Goal: Task Accomplishment & Management: Use online tool/utility

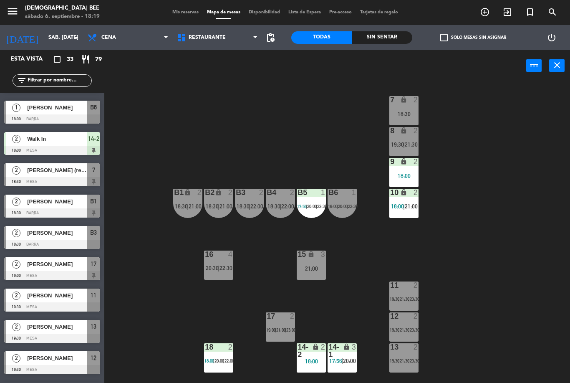
scroll to position [152, 0]
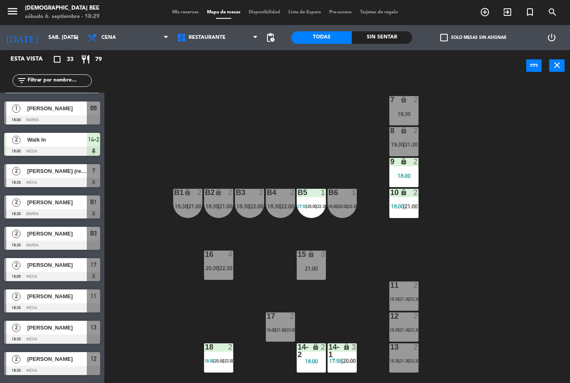
click at [185, 198] on div "B1 lock 2 18:30 | 21:00" at bounding box center [187, 203] width 29 height 29
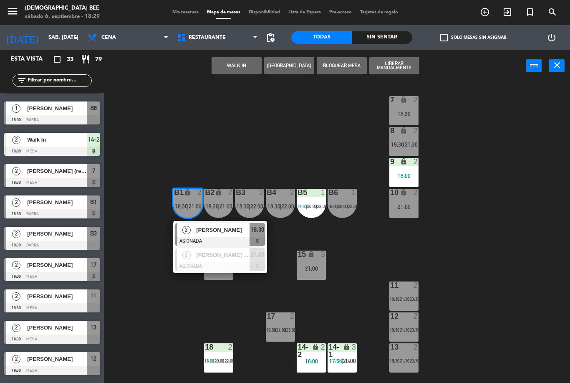
click at [244, 225] on span "[PERSON_NAME]" at bounding box center [222, 229] width 53 height 9
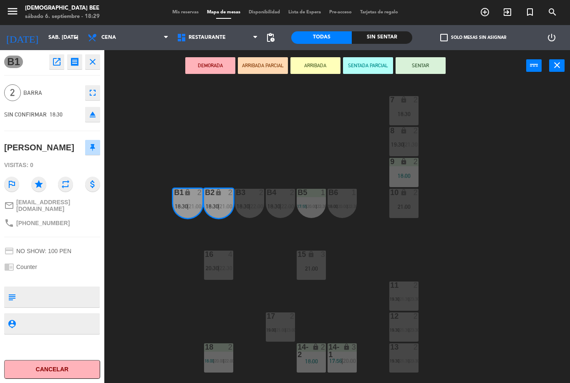
click at [428, 67] on button "SENTAR" at bounding box center [421, 65] width 50 height 17
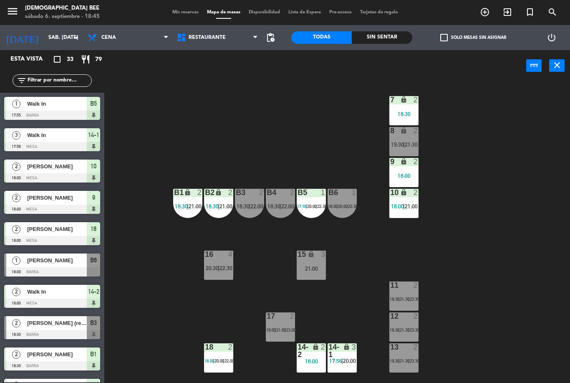
click at [319, 263] on div "15 lock 3 21:00" at bounding box center [311, 265] width 29 height 29
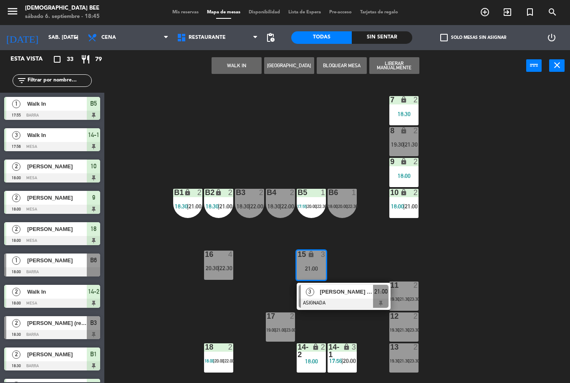
click at [249, 64] on button "WALK IN" at bounding box center [237, 65] width 50 height 17
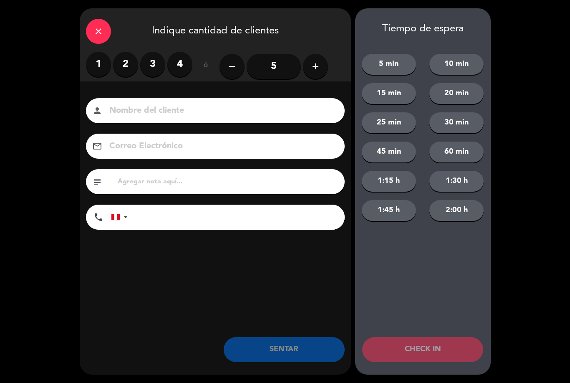
click at [99, 32] on icon "close" at bounding box center [99, 31] width 10 height 10
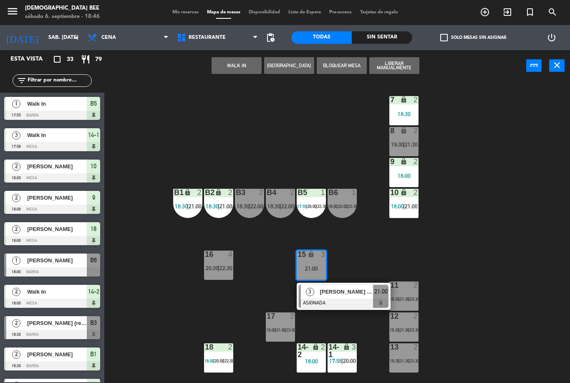
click at [228, 63] on button "WALK IN" at bounding box center [237, 65] width 50 height 17
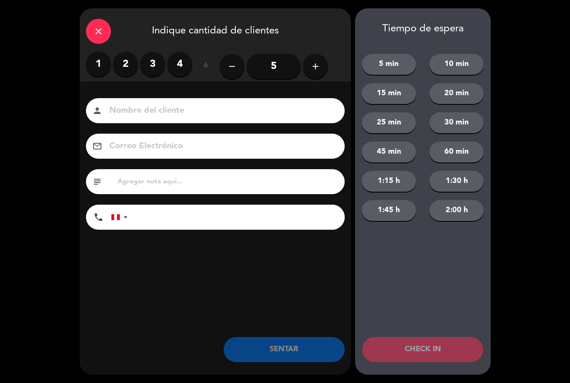
click at [129, 66] on label "2" at bounding box center [125, 64] width 25 height 25
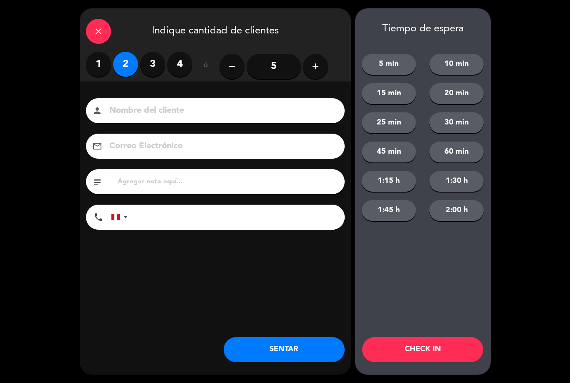
click at [306, 348] on button "SENTAR" at bounding box center [284, 349] width 121 height 25
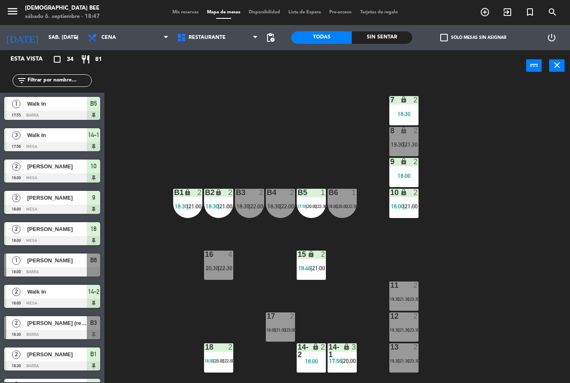
click at [340, 197] on div "B6 1 18:00 | 20:00 | 22:30" at bounding box center [342, 203] width 29 height 29
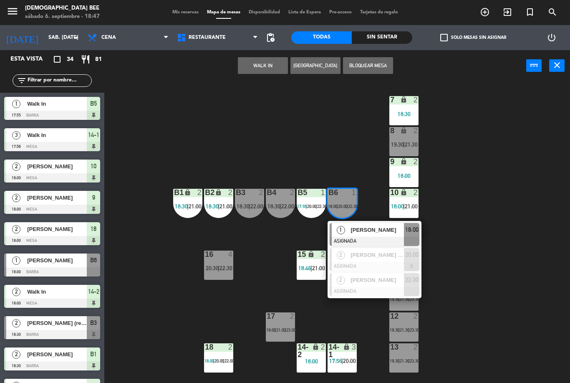
click at [377, 234] on span "[PERSON_NAME]" at bounding box center [377, 229] width 53 height 9
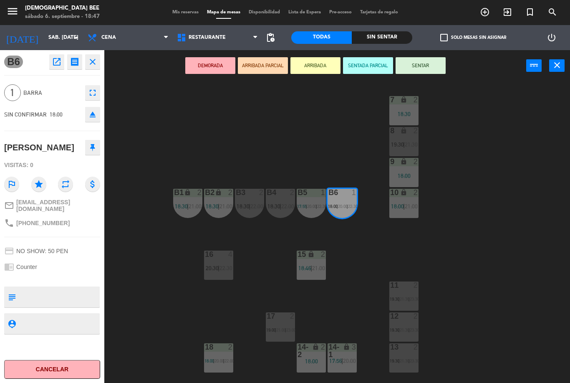
click at [427, 68] on button "SENTAR" at bounding box center [421, 65] width 50 height 17
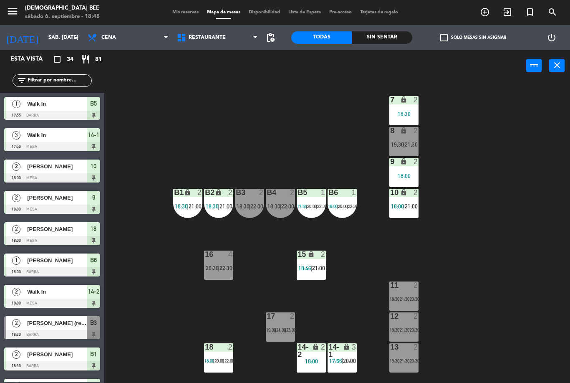
click at [308, 199] on div "B5 1 17:55 | 20:00 | 22:30" at bounding box center [311, 203] width 29 height 29
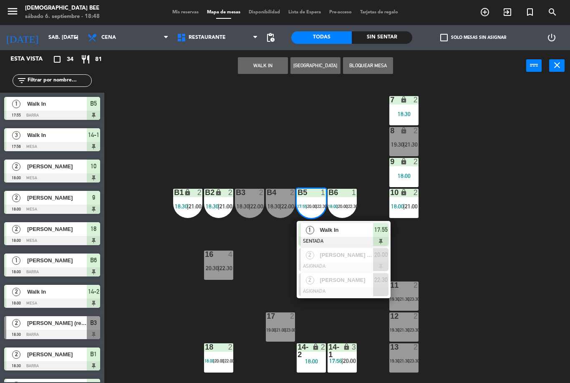
click at [339, 230] on span "Walk In" at bounding box center [346, 229] width 53 height 9
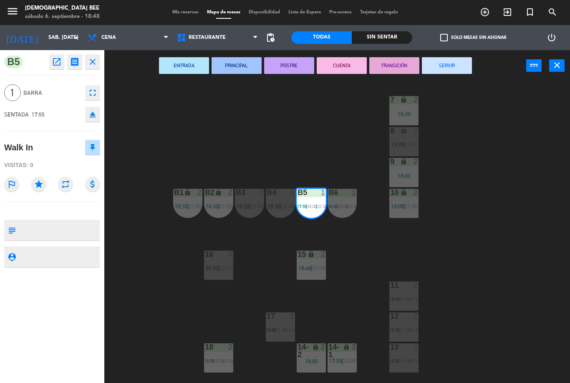
click at [446, 68] on button "SERVIR" at bounding box center [447, 65] width 50 height 17
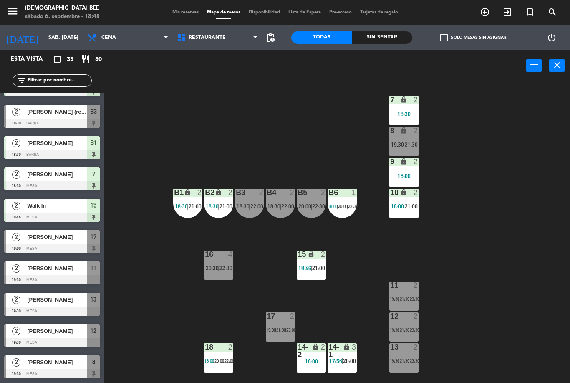
scroll to position [182, 0]
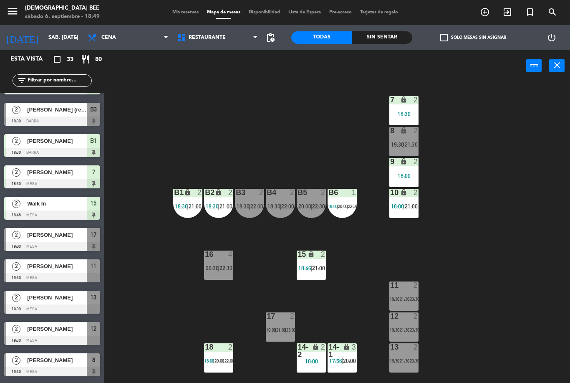
click at [266, 255] on div "7 lock 2 18:30 8 lock 2 19:30 | 21:30 9 lock 2 18:00 B1 lock 2 18:30 | 21:00 B2…" at bounding box center [340, 231] width 460 height 301
click at [215, 263] on div "16 4 20:30 | 22:30" at bounding box center [218, 265] width 29 height 29
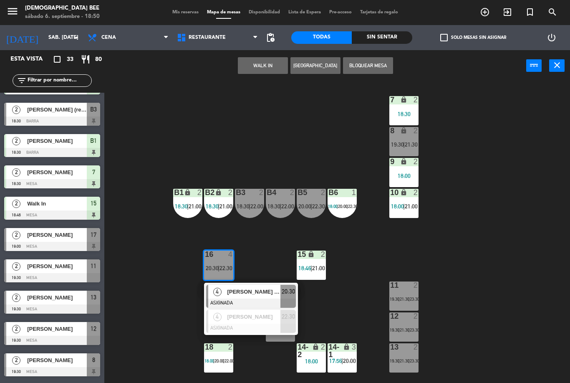
click at [251, 55] on div "WALK IN [GEOGRAPHIC_DATA] Bloquear Mesa power_input close" at bounding box center [315, 66] width 422 height 32
click at [268, 67] on button "WALK IN" at bounding box center [263, 65] width 50 height 17
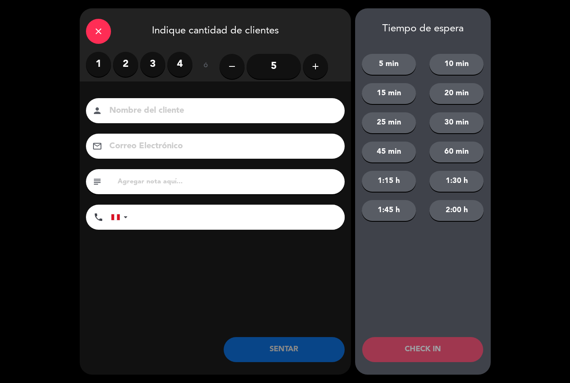
click at [125, 56] on label "2" at bounding box center [125, 64] width 25 height 25
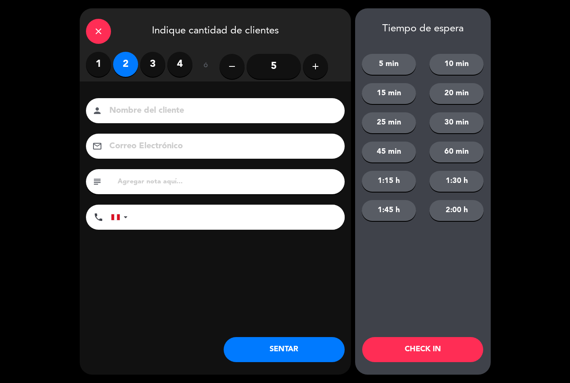
click at [311, 340] on button "SENTAR" at bounding box center [284, 349] width 121 height 25
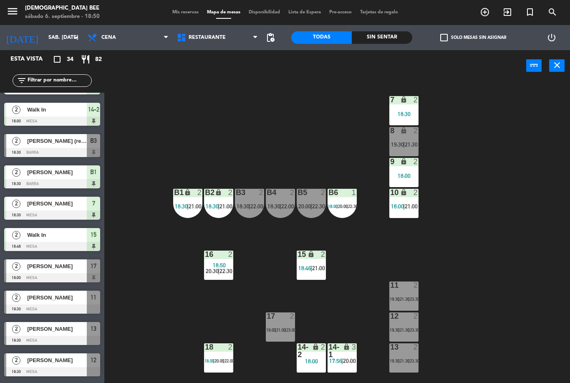
scroll to position [0, 0]
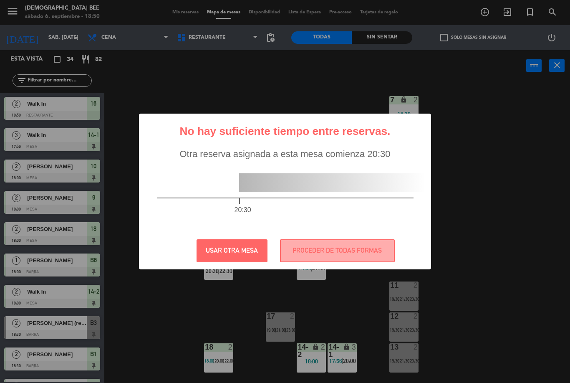
click at [332, 251] on button "PROCEDER DE TODAS FORMAS" at bounding box center [337, 250] width 115 height 23
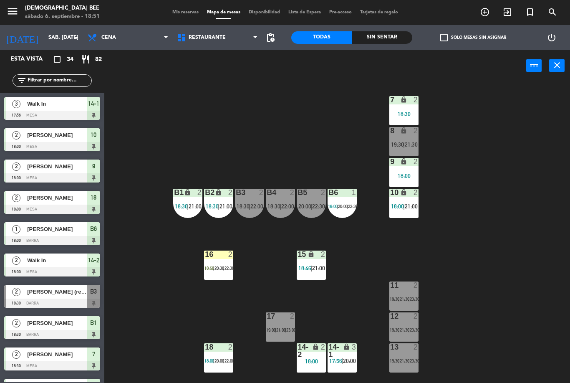
click at [409, 142] on span "21:30" at bounding box center [411, 144] width 13 height 7
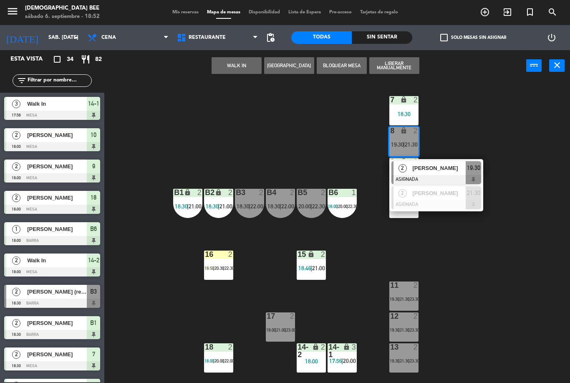
click at [246, 64] on button "WALK IN" at bounding box center [237, 65] width 50 height 17
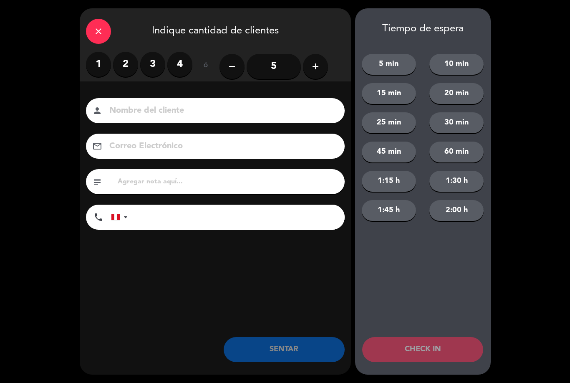
click at [129, 60] on label "2" at bounding box center [125, 64] width 25 height 25
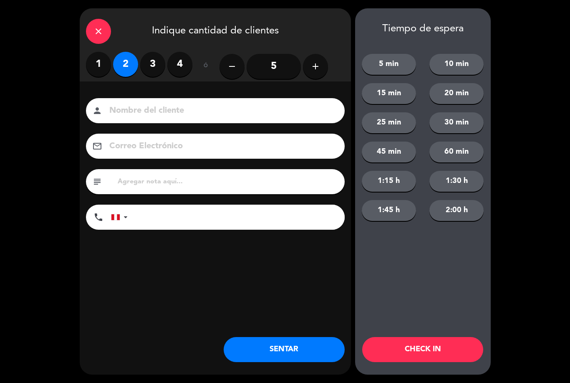
click at [287, 352] on button "SENTAR" at bounding box center [284, 349] width 121 height 25
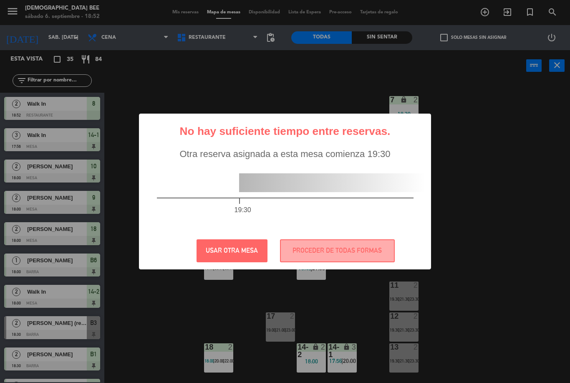
click at [365, 257] on button "PROCEDER DE TODAS FORMAS" at bounding box center [337, 250] width 115 height 23
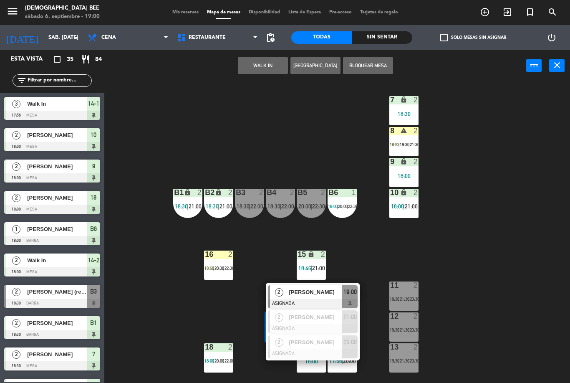
click at [319, 292] on span "[PERSON_NAME]" at bounding box center [315, 292] width 53 height 9
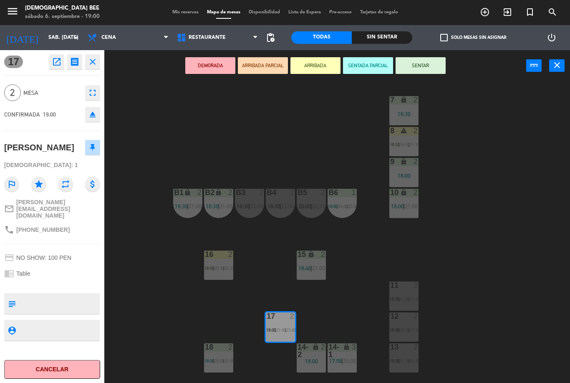
click at [430, 71] on button "SENTAR" at bounding box center [421, 65] width 50 height 17
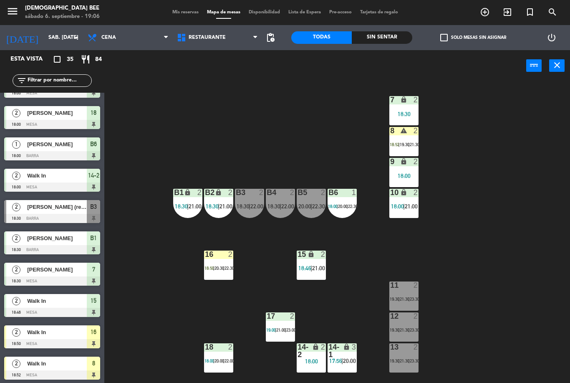
scroll to position [76, 0]
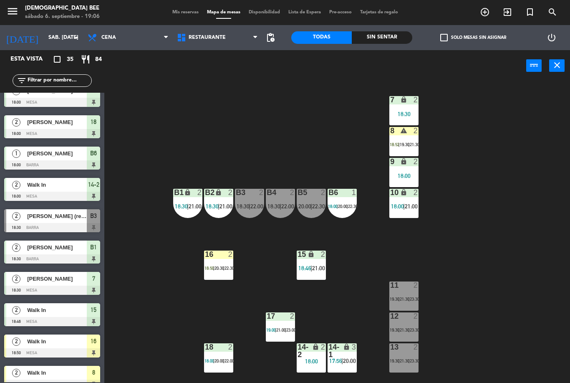
click at [72, 220] on div "[PERSON_NAME] (reserva de Diageo Peru)" at bounding box center [56, 216] width 61 height 14
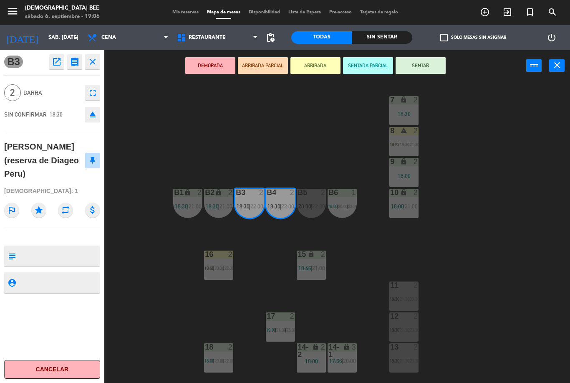
click at [420, 66] on button "SENTAR" at bounding box center [421, 65] width 50 height 17
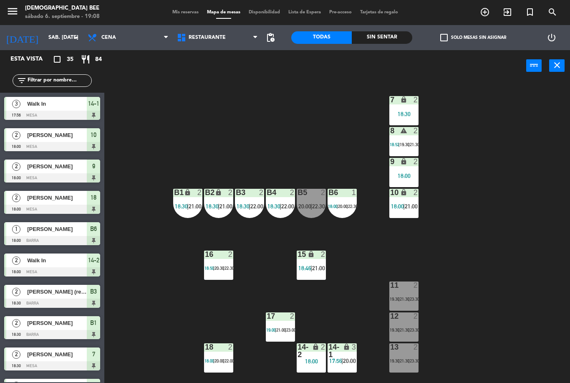
click at [337, 358] on span "17:56" at bounding box center [335, 360] width 13 height 7
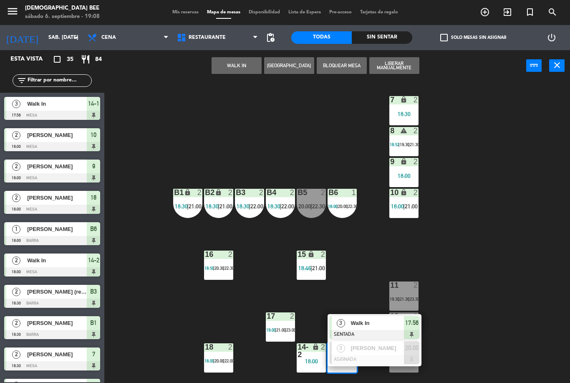
click at [338, 326] on span "3" at bounding box center [341, 323] width 8 height 8
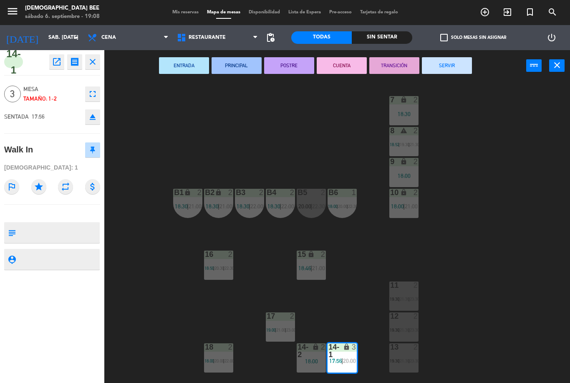
click at [450, 52] on div "ENTRADA PRINCIPAL POSTRE CUENTA TRANSICIÓN SERVIR power_input close" at bounding box center [315, 66] width 422 height 32
click at [443, 61] on button "SERVIR" at bounding box center [447, 65] width 50 height 17
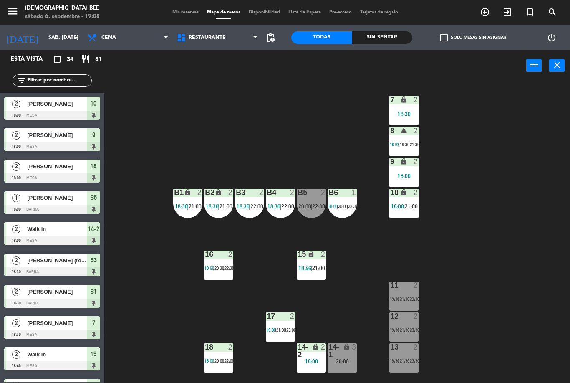
click at [329, 343] on div "14-1" at bounding box center [329, 350] width 0 height 15
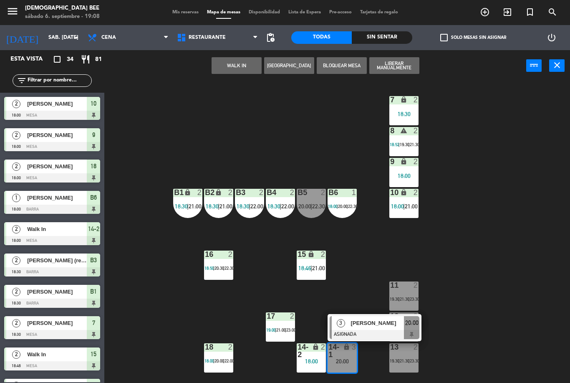
click at [366, 318] on div "[PERSON_NAME]" at bounding box center [377, 323] width 54 height 14
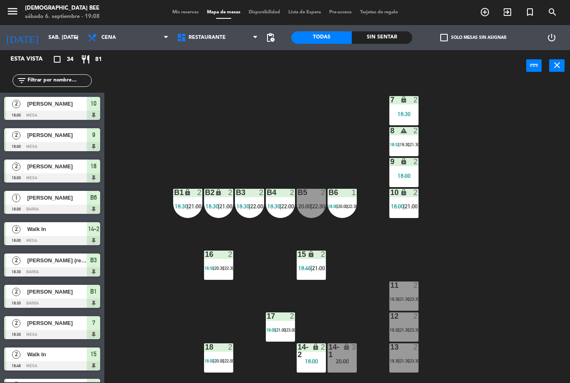
scroll to position [0, 0]
click at [298, 352] on div "14-2" at bounding box center [298, 350] width 0 height 15
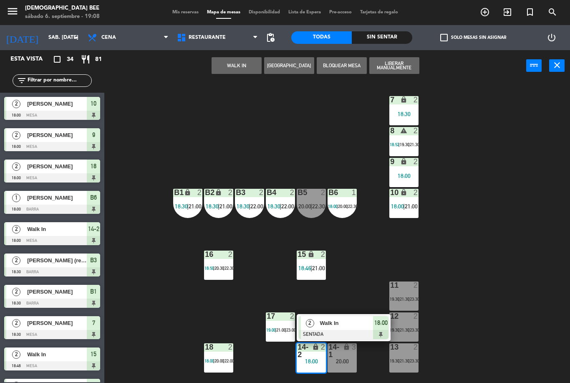
click at [336, 321] on span "Walk In" at bounding box center [346, 323] width 53 height 9
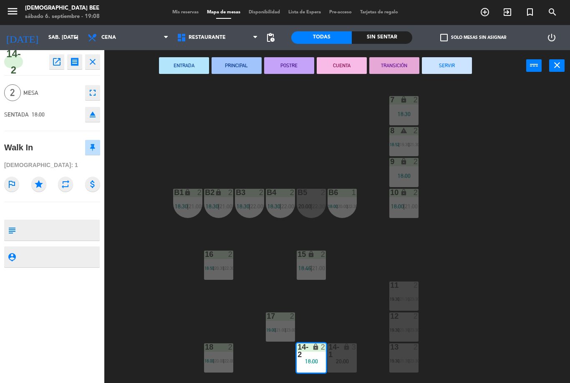
click at [346, 361] on div "20:00" at bounding box center [342, 361] width 29 height 6
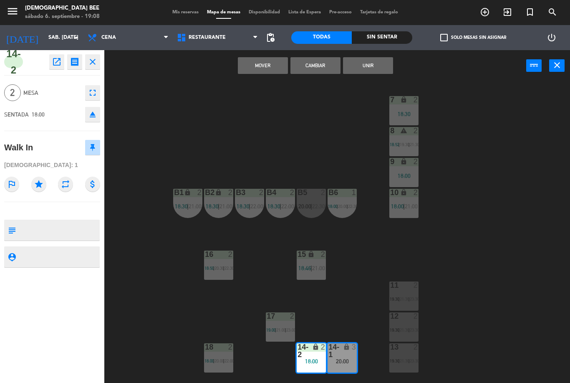
click at [269, 64] on button "Mover" at bounding box center [263, 65] width 50 height 17
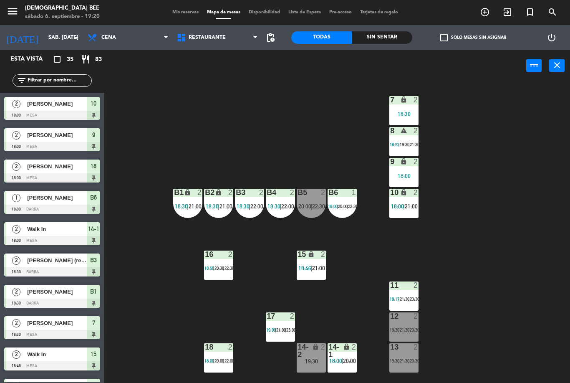
click at [311, 360] on div "19:30" at bounding box center [311, 361] width 29 height 6
click at [462, 280] on div "7 lock 2 18:30 8 warning 2 18:52 | 19:30 | 21:30 9 lock 2 18:00 B1 lock 2 18:30…" at bounding box center [340, 231] width 460 height 301
click at [306, 5] on div "menu [DEMOGRAPHIC_DATA] Bee sábado 6. septiembre - 19:21 Mis reservas Mapa de m…" at bounding box center [285, 12] width 570 height 25
click at [306, 10] on span "Lista de Espera fiber_manual_record" at bounding box center [304, 12] width 41 height 5
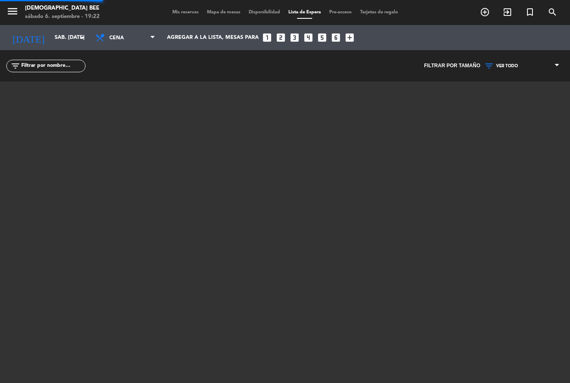
click at [309, 15] on span "Lista de Espera" at bounding box center [304, 12] width 41 height 5
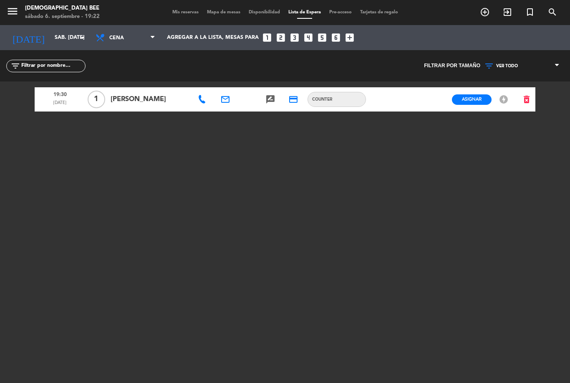
click at [192, 15] on span "Mis reservas" at bounding box center [185, 12] width 35 height 5
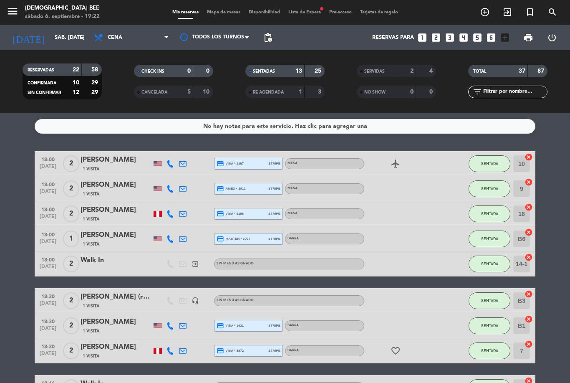
click at [223, 10] on span "Mapa de mesas" at bounding box center [224, 12] width 42 height 5
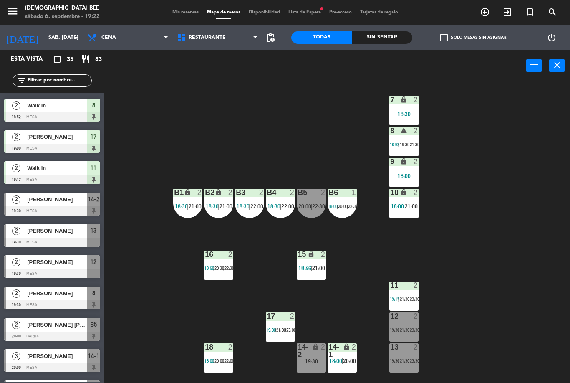
scroll to position [311, 0]
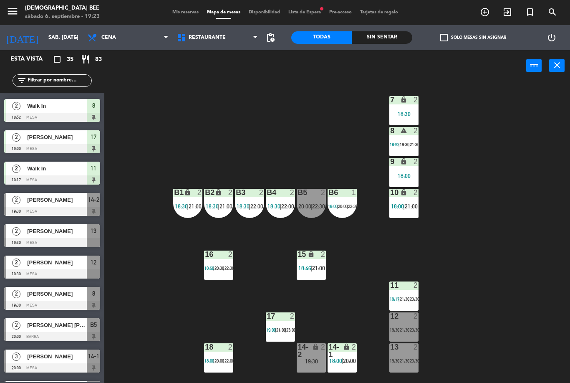
click at [409, 365] on div "13 2 19:30 | 21:30 | 23:30" at bounding box center [404, 357] width 29 height 29
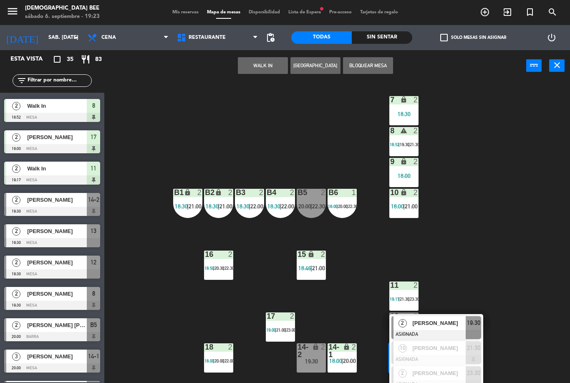
click at [448, 324] on span "[PERSON_NAME]" at bounding box center [439, 323] width 53 height 9
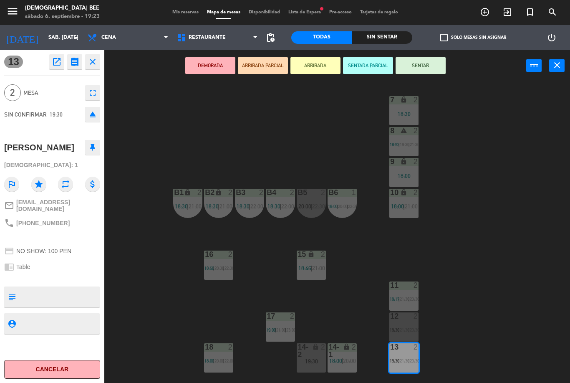
click at [420, 73] on button "SENTAR" at bounding box center [421, 65] width 50 height 17
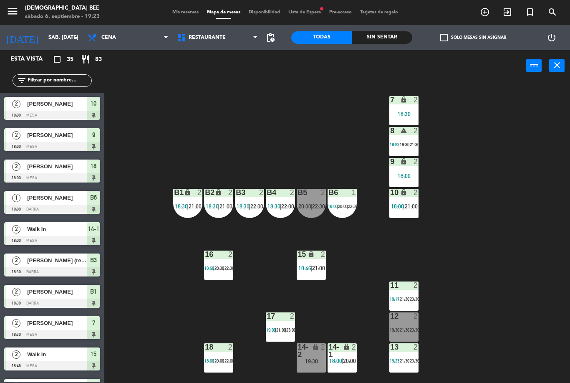
scroll to position [0, 0]
click at [402, 294] on div "11 2 19:17 | 21:30 | 23:30" at bounding box center [404, 295] width 29 height 29
click at [471, 201] on div "7 lock 2 18:30 8 warning 2 18:52 | 19:30 | 21:30 9 lock 2 18:00 B1 lock 2 21:00…" at bounding box center [340, 231] width 460 height 301
